Goal: Find specific page/section: Find specific page/section

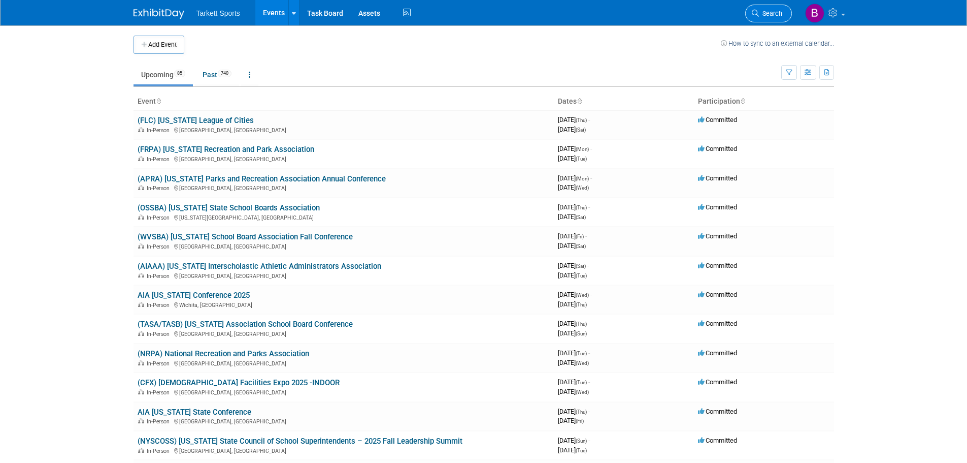
click at [770, 15] on span "Search" at bounding box center [770, 14] width 23 height 8
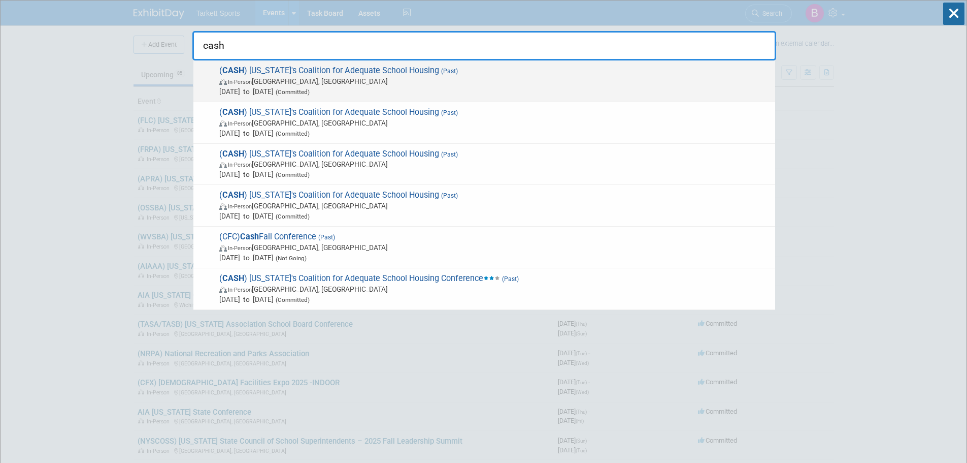
type input "cash"
click at [381, 83] on span "In-Person Palm Springs, CA" at bounding box center [494, 81] width 551 height 10
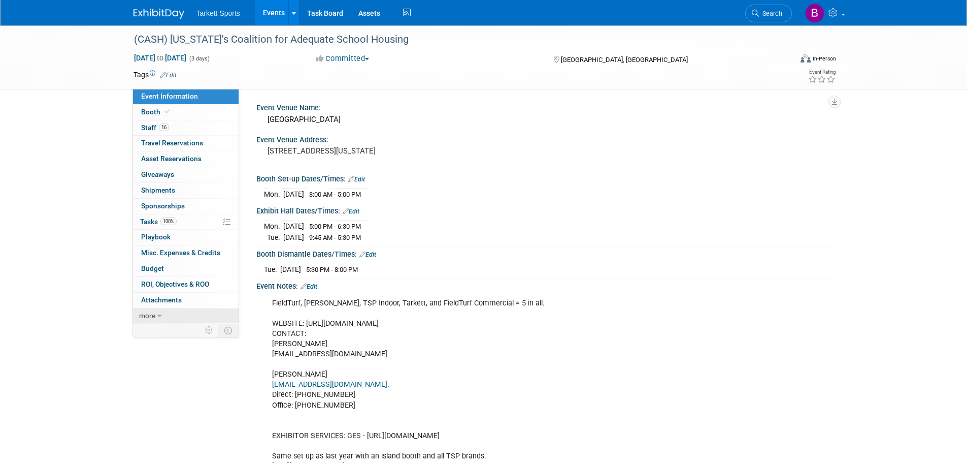
click at [157, 316] on icon at bounding box center [159, 315] width 5 height 7
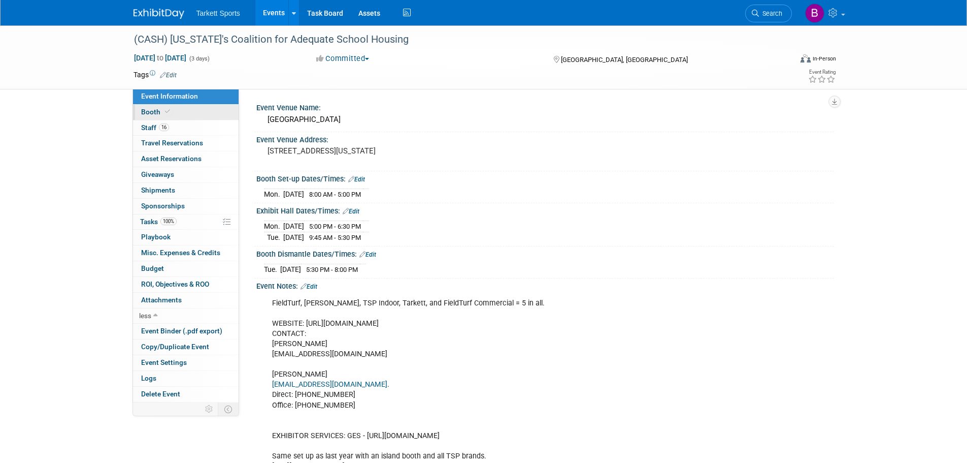
click at [197, 114] on link "Booth" at bounding box center [186, 112] width 106 height 15
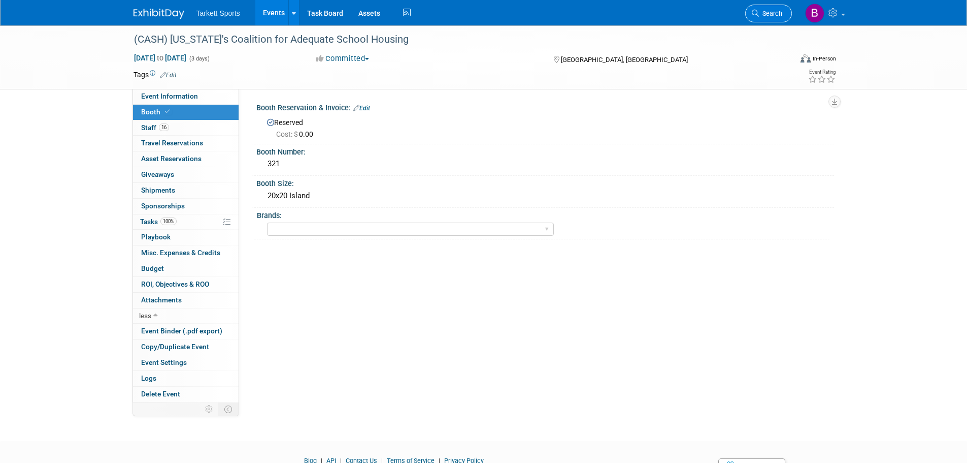
click at [762, 15] on span "Search" at bounding box center [770, 14] width 23 height 8
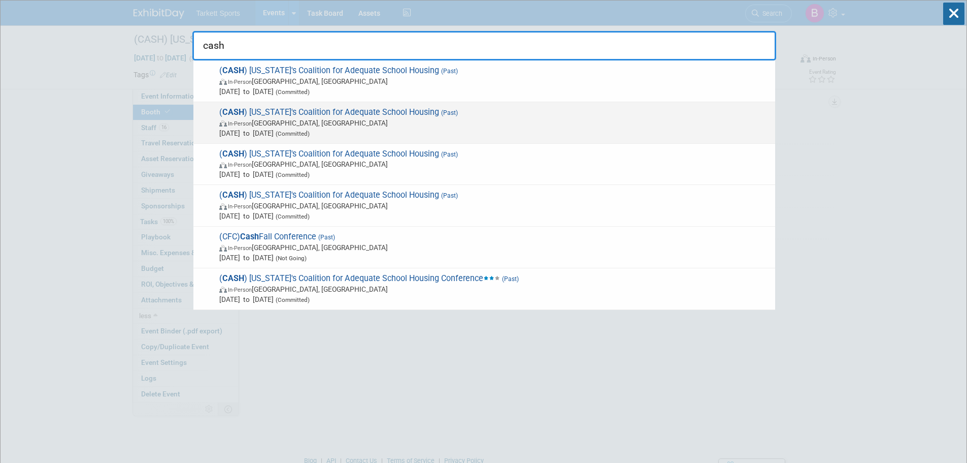
type input "cash"
click at [310, 133] on span "(Committed)" at bounding box center [292, 133] width 36 height 7
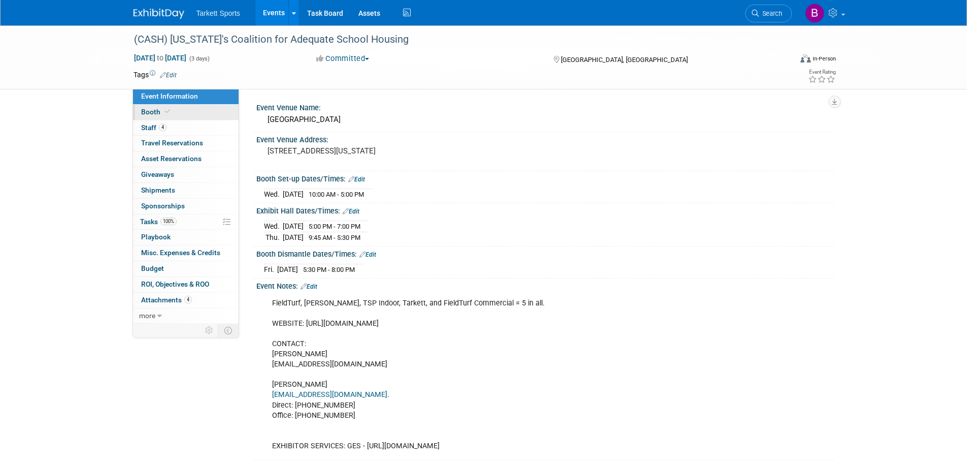
click at [176, 113] on link "Booth" at bounding box center [186, 112] width 106 height 15
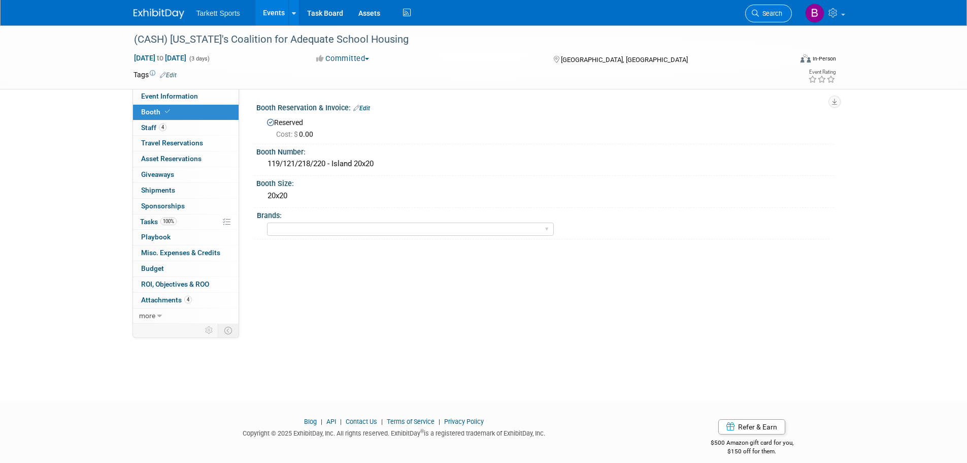
click at [771, 18] on link "Search" at bounding box center [768, 14] width 47 height 18
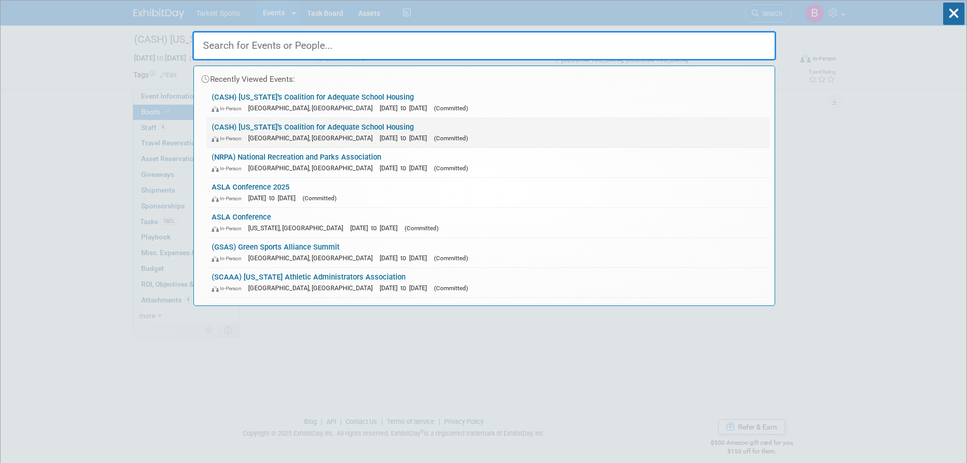
click at [415, 131] on link "(CASH) California's Coalition for Adequate School Housing In-Person Palm Spring…" at bounding box center [488, 132] width 563 height 29
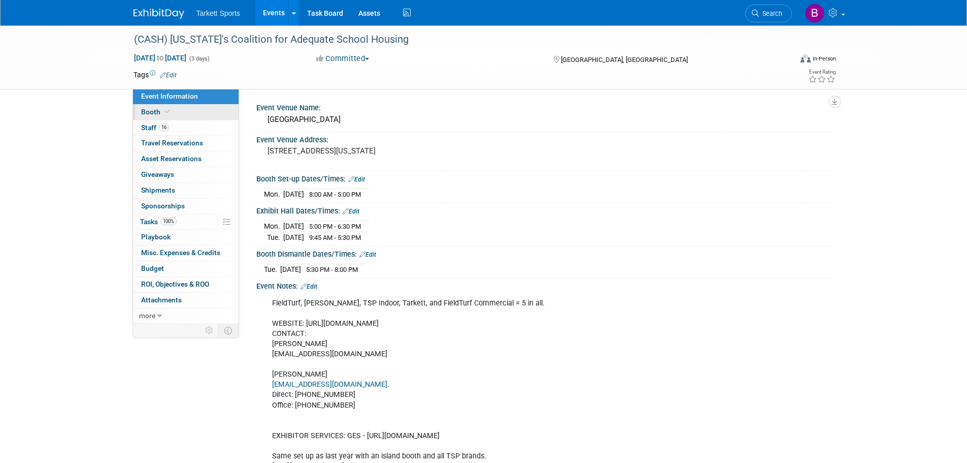
click at [171, 118] on link "Booth" at bounding box center [186, 112] width 106 height 15
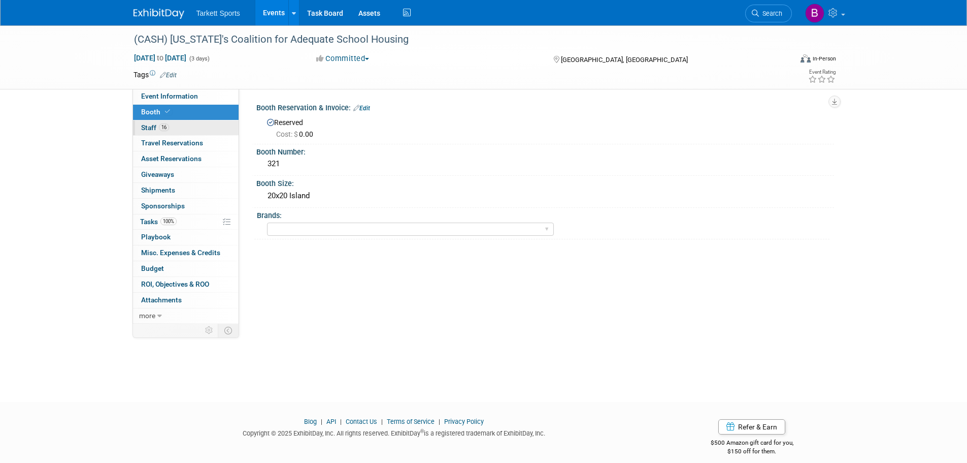
click at [170, 133] on link "16 Staff 16" at bounding box center [186, 127] width 106 height 15
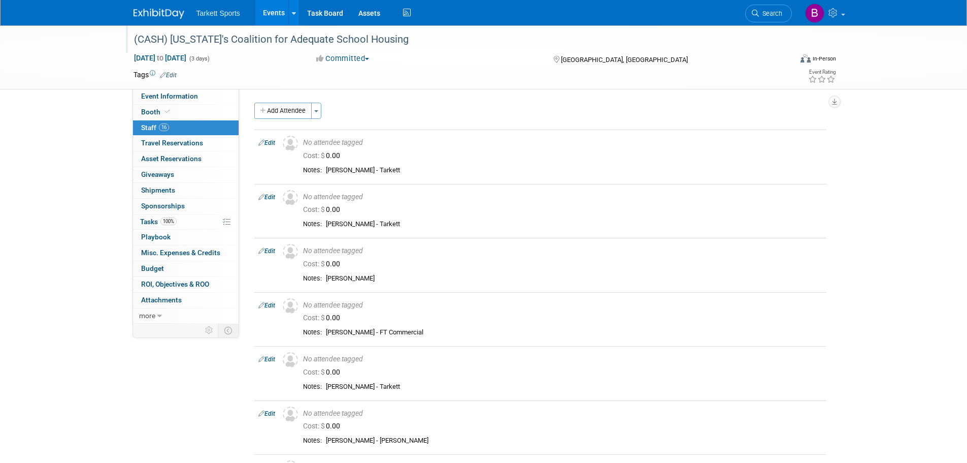
drag, startPoint x: 414, startPoint y: 37, endPoint x: 173, endPoint y: 40, distance: 241.2
click at [173, 40] on div "(CASH) [US_STATE]'s Coalition for Adequate School Housing" at bounding box center [453, 39] width 646 height 18
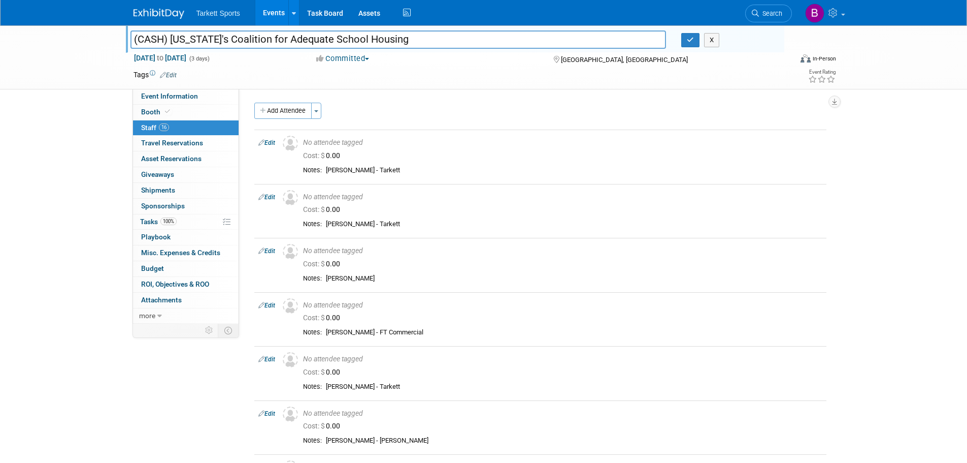
drag, startPoint x: 176, startPoint y: 41, endPoint x: 172, endPoint y: 38, distance: 5.5
click at [171, 38] on input "(CASH) [US_STATE]'s Coalition for Adequate School Housing" at bounding box center [398, 39] width 536 height 18
drag, startPoint x: 173, startPoint y: 38, endPoint x: 404, endPoint y: 38, distance: 231.0
click at [404, 38] on input "(CASH) [US_STATE]'s Coalition for Adequate School Housing" at bounding box center [398, 39] width 536 height 18
click at [251, 34] on input "(CASH) [US_STATE]'s Coalition for Adequate School Housing" at bounding box center [398, 39] width 536 height 18
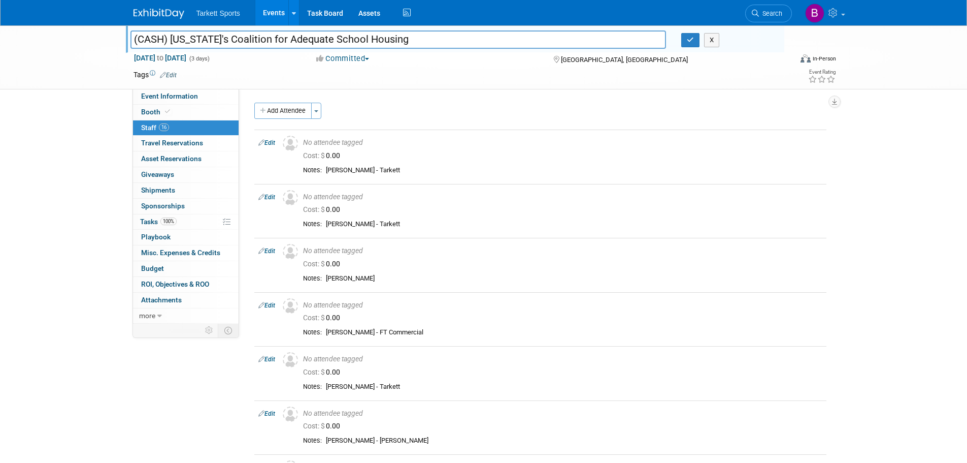
click at [251, 34] on input "(CASH) [US_STATE]'s Coalition for Adequate School Housing" at bounding box center [398, 39] width 536 height 18
type input "CASBO"
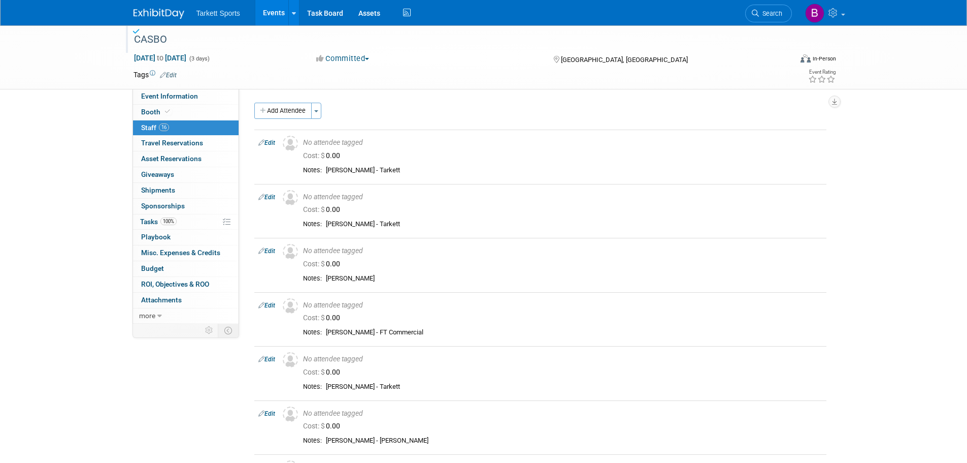
click at [181, 43] on div "CASBO" at bounding box center [453, 39] width 646 height 18
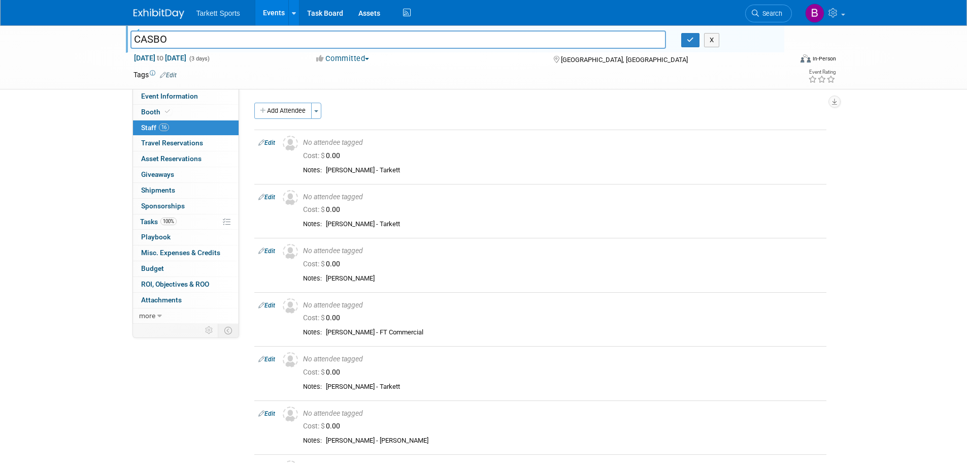
drag, startPoint x: 181, startPoint y: 43, endPoint x: 137, endPoint y: 43, distance: 43.7
click at [137, 43] on input "CASBO" at bounding box center [398, 39] width 536 height 18
type input "cas"
click at [155, 11] on img at bounding box center [159, 14] width 51 height 10
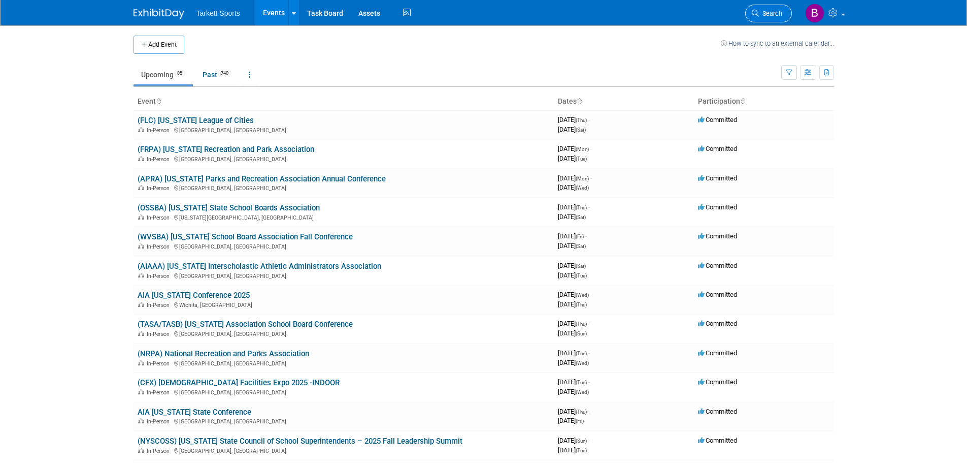
click at [769, 17] on span "Search" at bounding box center [770, 14] width 23 height 8
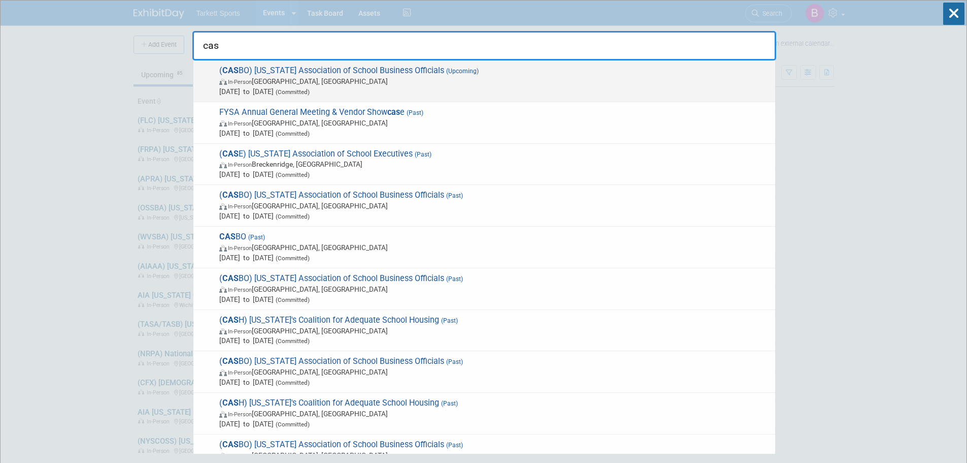
type input "cas"
click at [464, 79] on span "In-Person San Diego, CA" at bounding box center [494, 81] width 551 height 10
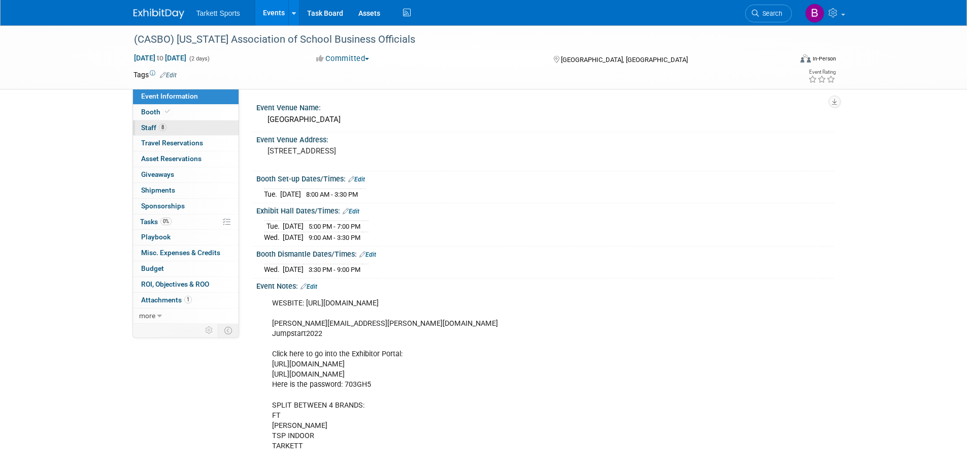
click at [150, 122] on link "8 Staff 8" at bounding box center [186, 127] width 106 height 15
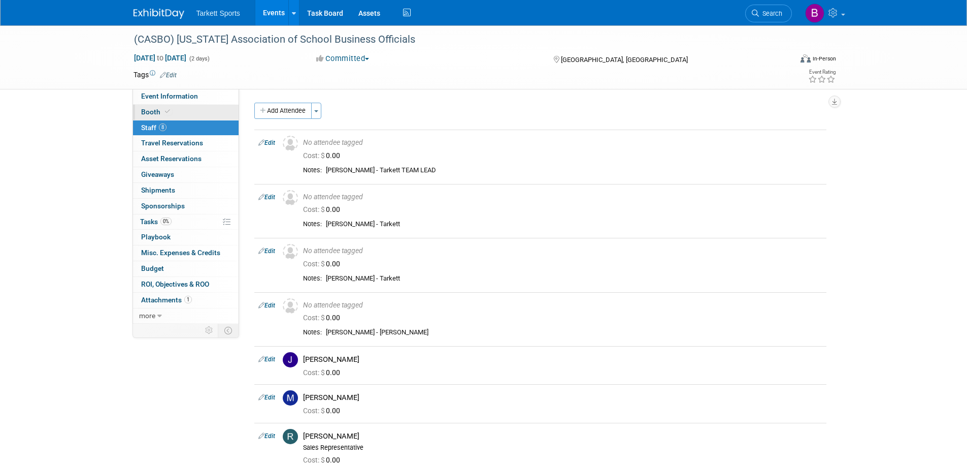
click at [176, 114] on link "Booth" at bounding box center [186, 112] width 106 height 15
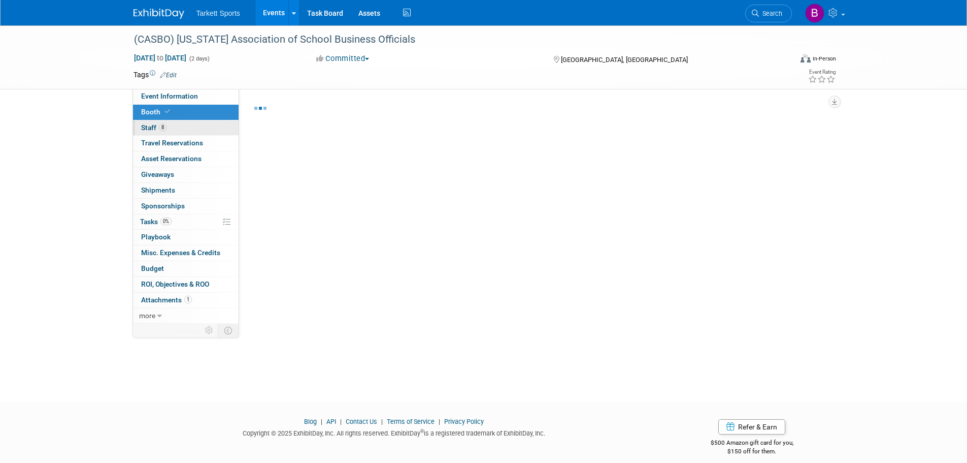
select select "FieldTurf, [PERSON_NAME], Indoor, Tarkett"
